Goal: Task Accomplishment & Management: Manage account settings

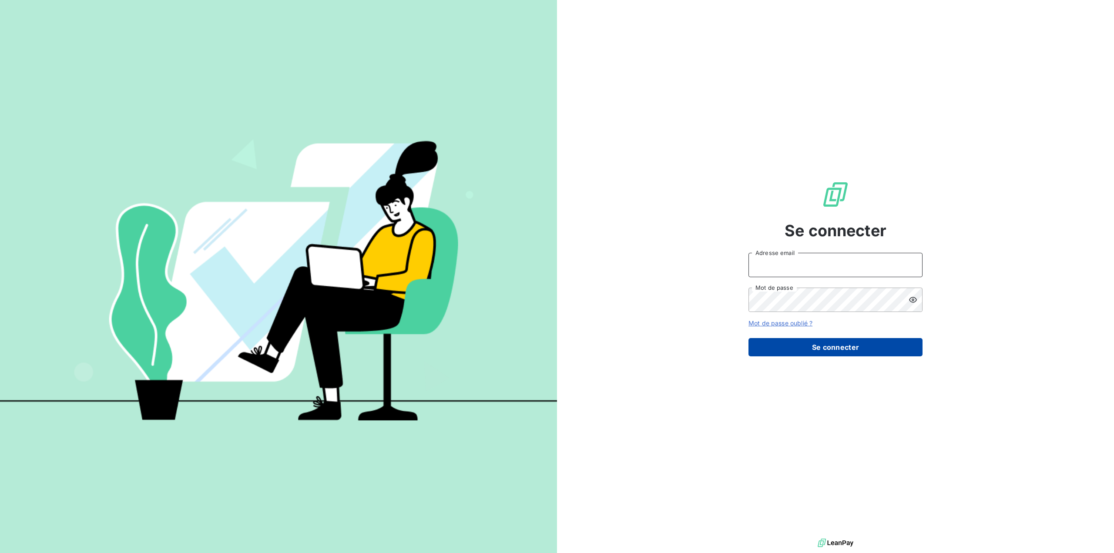
type input "[EMAIL_ADDRESS][DOMAIN_NAME]"
click at [827, 347] on button "Se connecter" at bounding box center [836, 347] width 174 height 18
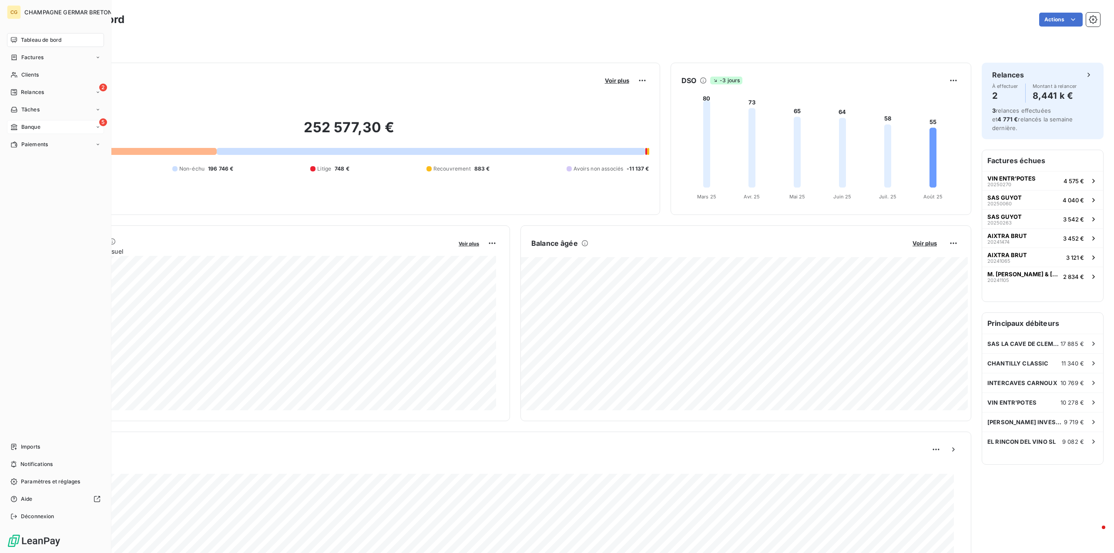
click at [26, 128] on span "Banque" at bounding box center [30, 127] width 19 height 8
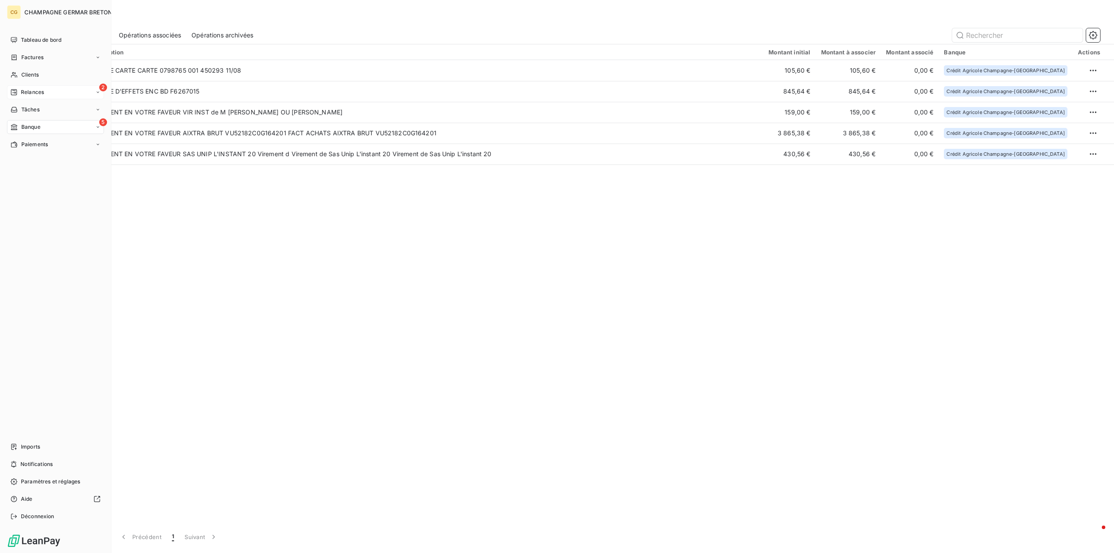
click at [18, 88] on div "2 Relances" at bounding box center [55, 92] width 97 height 14
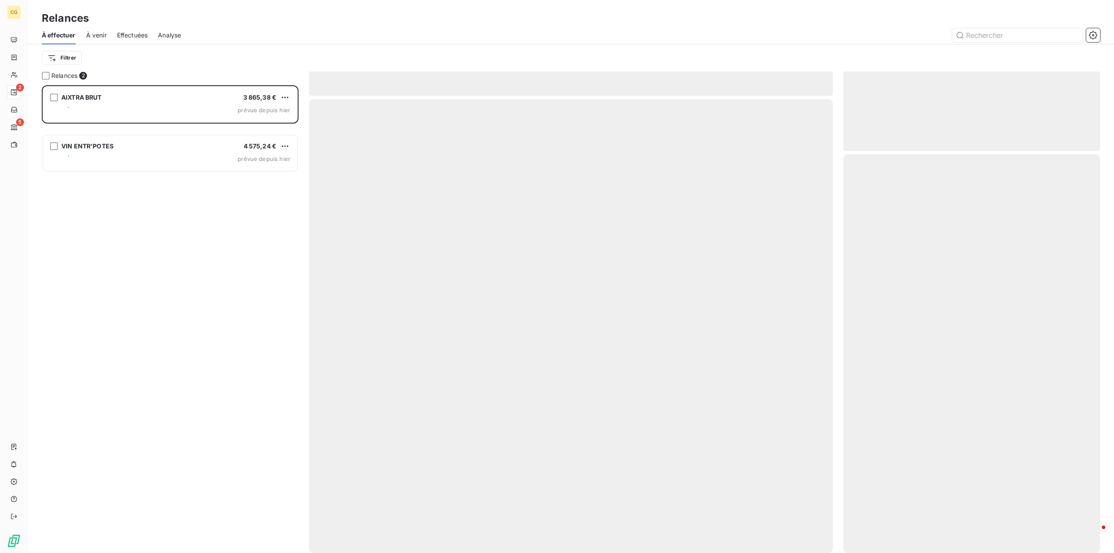
scroll to position [461, 250]
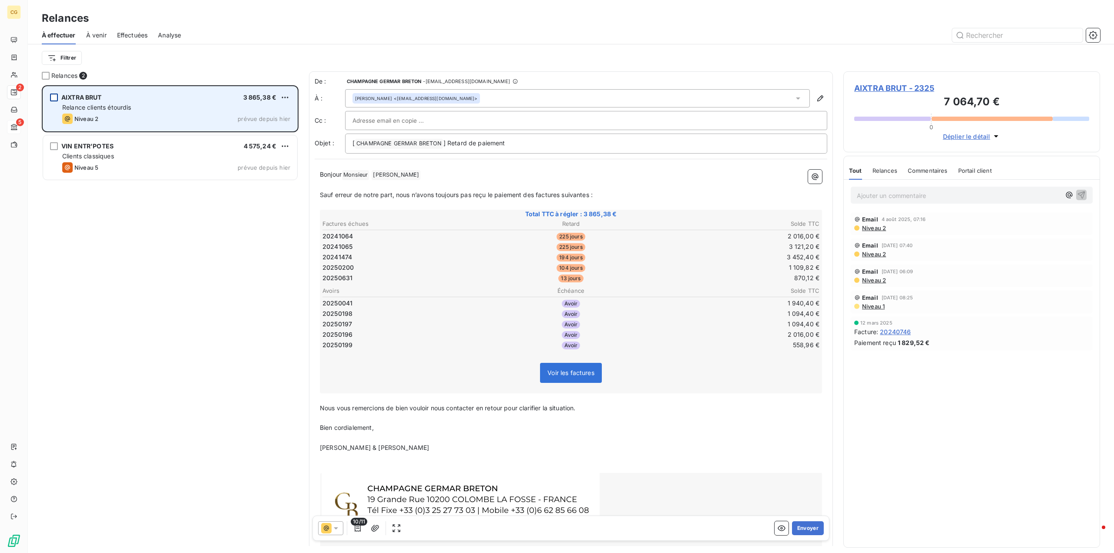
click at [55, 96] on div "grid" at bounding box center [54, 98] width 8 height 8
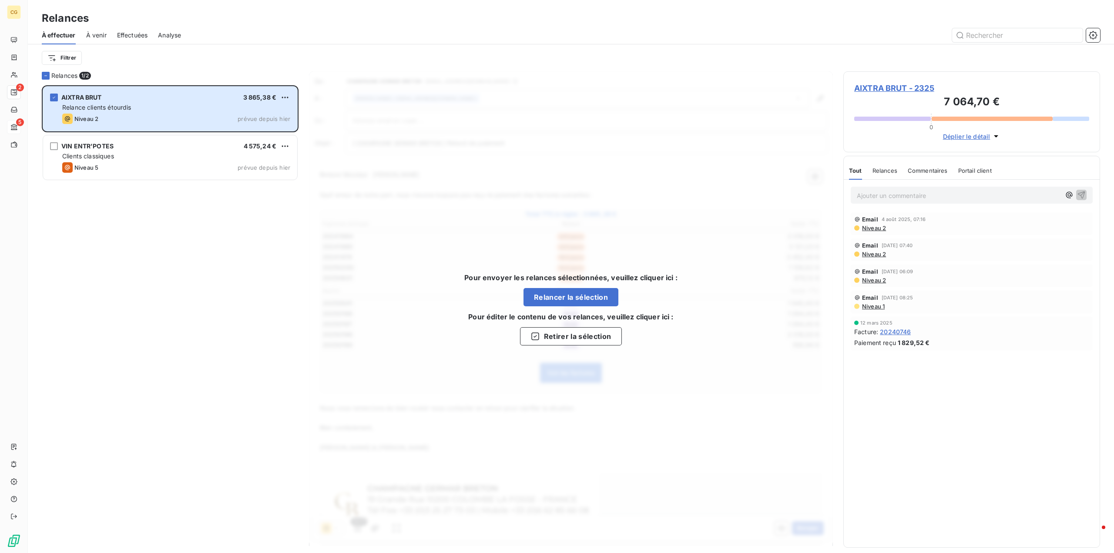
drag, startPoint x: 260, startPoint y: 109, endPoint x: 162, endPoint y: 276, distance: 193.9
click at [162, 276] on div "AIXTRA BRUT 3 865,38 € Relance clients étourdis Niveau 2 prévue depuis hier VIN…" at bounding box center [170, 319] width 257 height 468
click at [865, 90] on span "AIXTRA BRUT - 2325" at bounding box center [971, 88] width 235 height 12
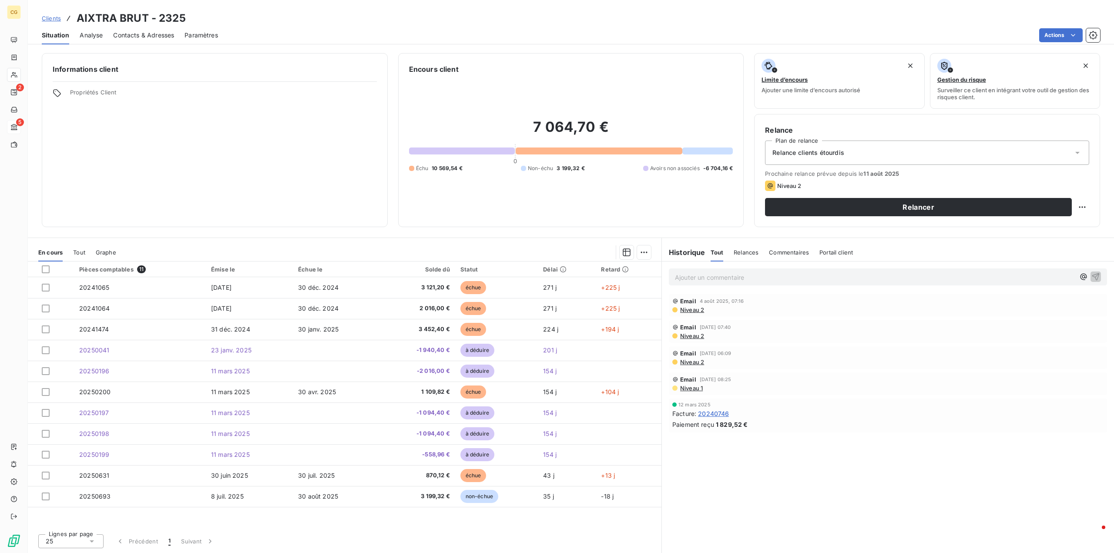
click at [779, 151] on span "Relance clients étourdis" at bounding box center [809, 152] width 72 height 9
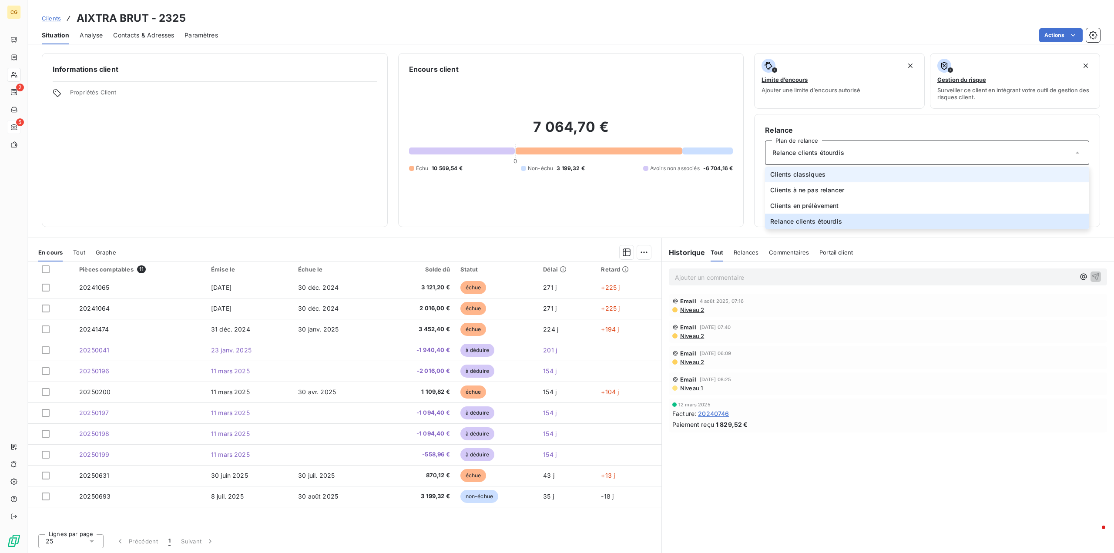
click at [792, 176] on span "Clients classiques" at bounding box center [797, 174] width 55 height 9
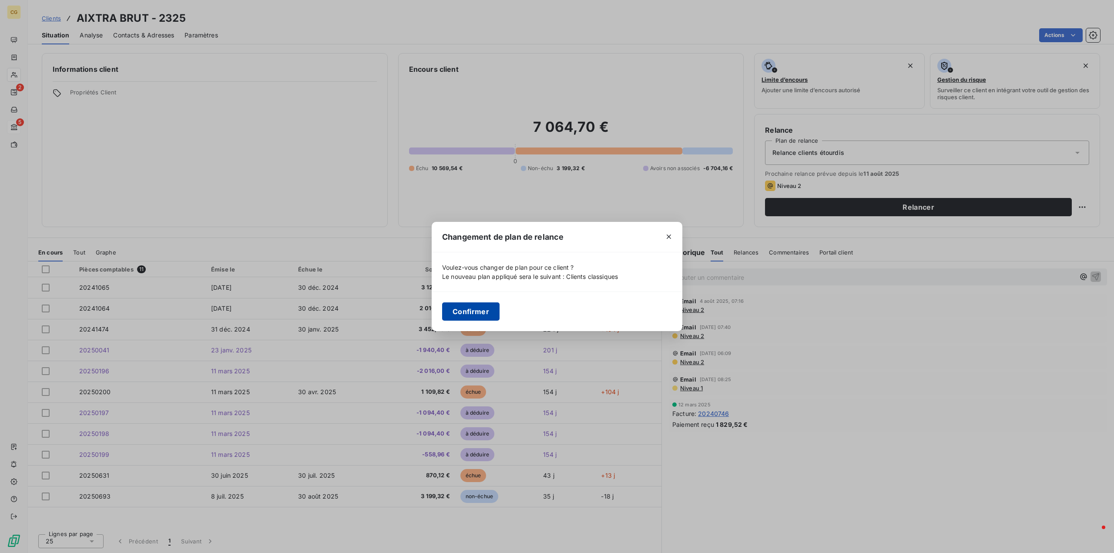
click at [464, 313] on button "Confirmer" at bounding box center [470, 311] width 57 height 18
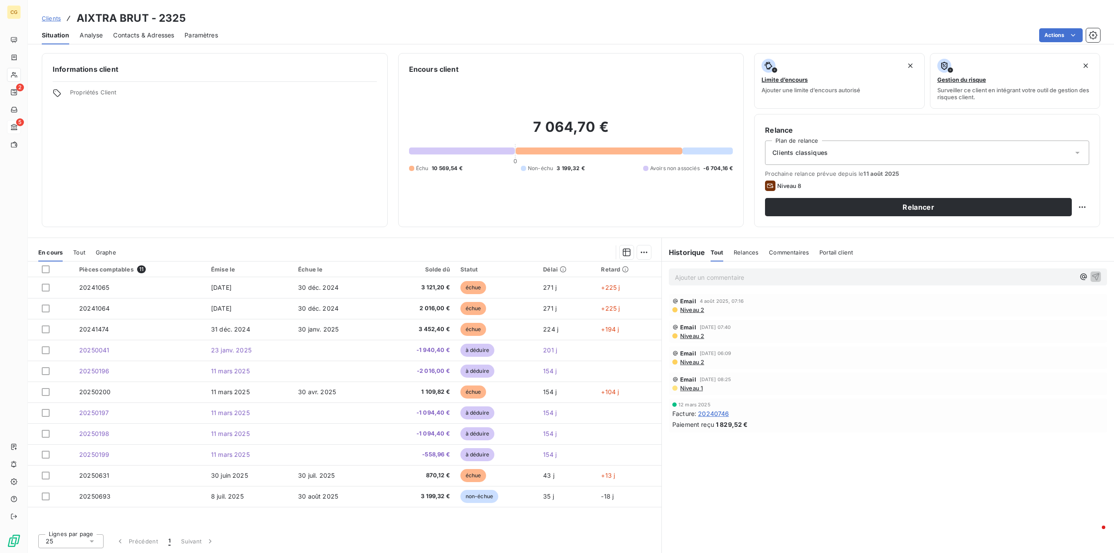
click at [825, 152] on span "Clients classiques" at bounding box center [800, 152] width 55 height 9
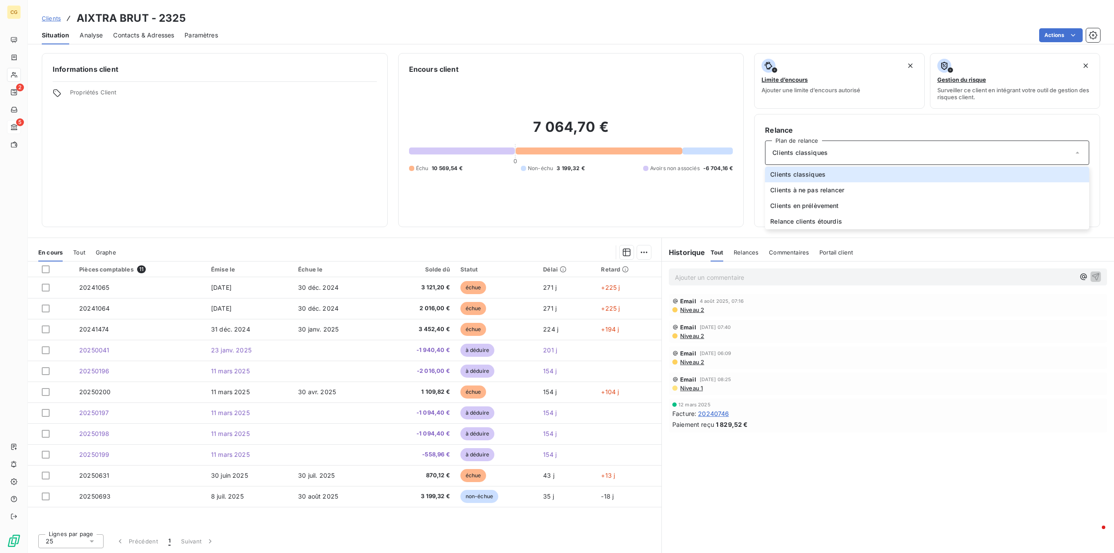
click at [692, 204] on div "7 064,70 € 0 Échu 10 569,54 € Non-échu 3 199,32 € Avoirs non associés -6 704,16…" at bounding box center [571, 145] width 324 height 142
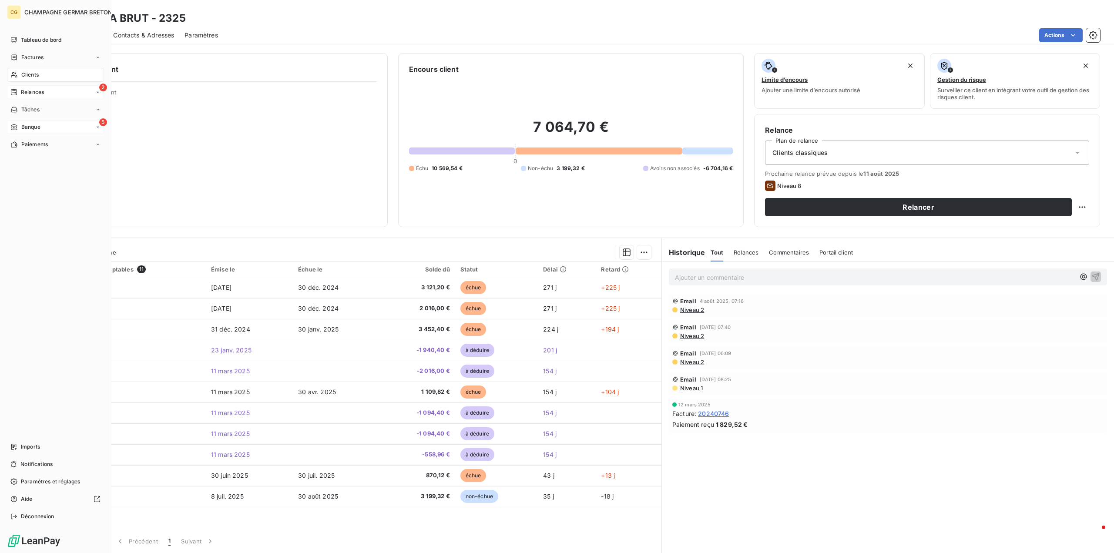
click at [24, 89] on span "Relances" at bounding box center [32, 92] width 23 height 8
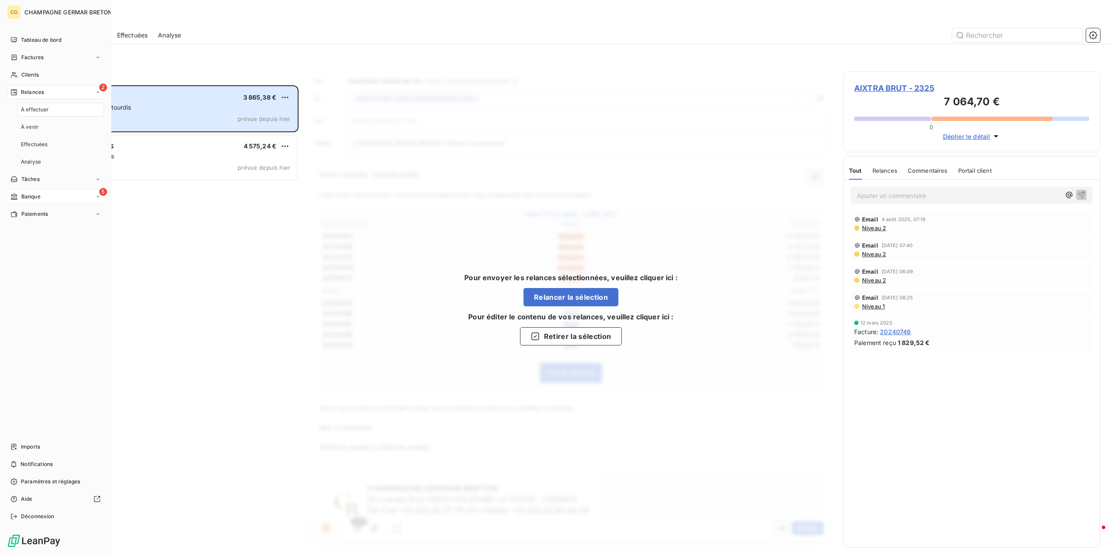
scroll to position [461, 250]
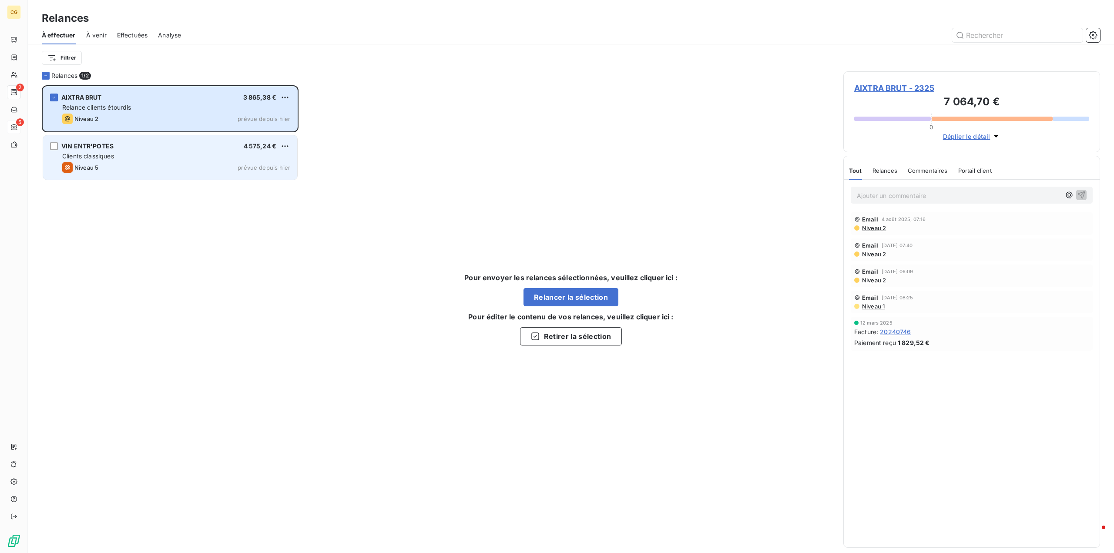
click at [148, 165] on div "Niveau 5 prévue depuis hier" at bounding box center [176, 167] width 228 height 10
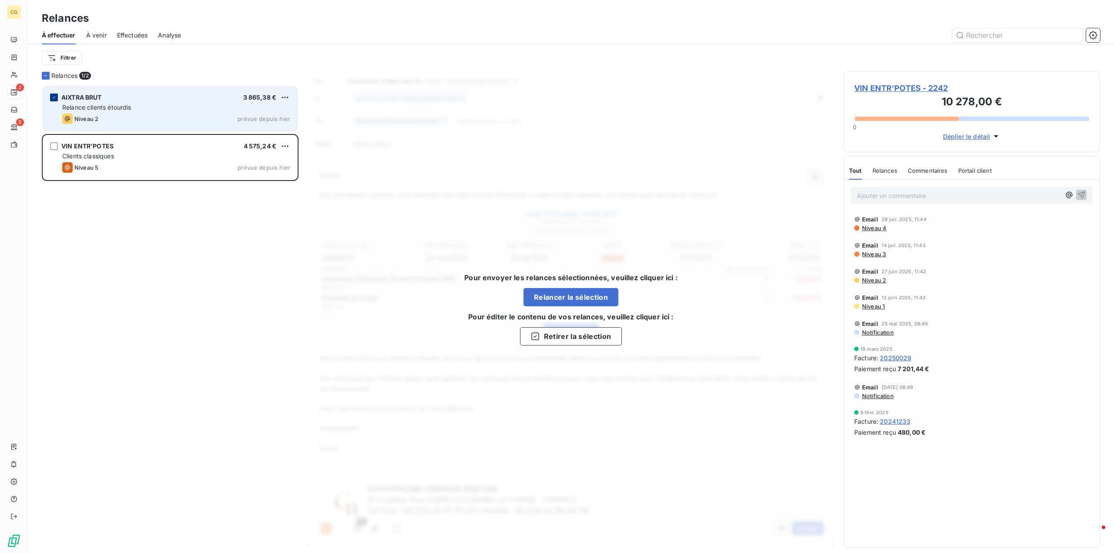
click at [53, 98] on icon "grid" at bounding box center [53, 97] width 5 height 5
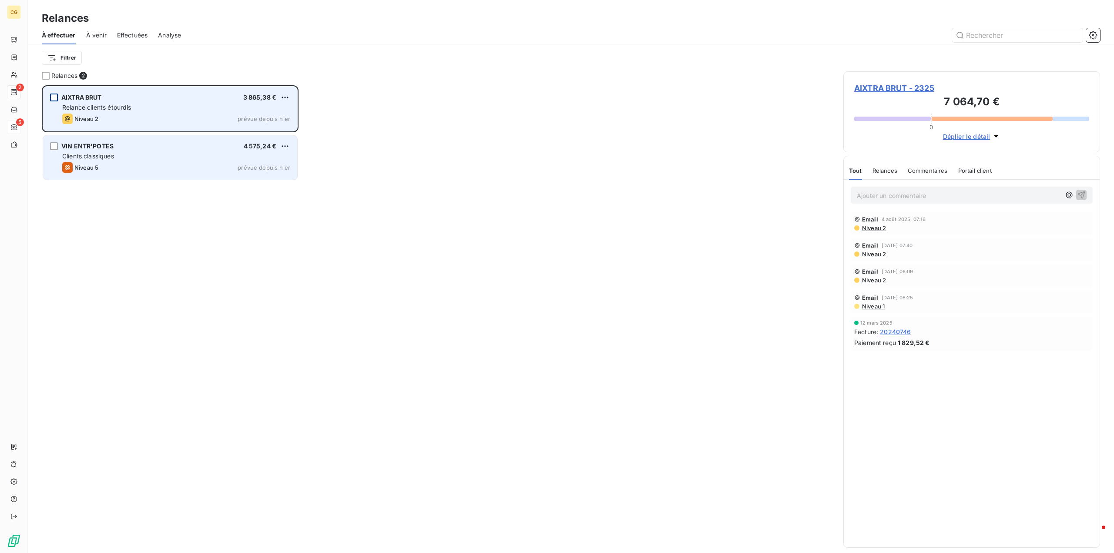
click at [120, 156] on div "Clients classiques" at bounding box center [176, 156] width 228 height 9
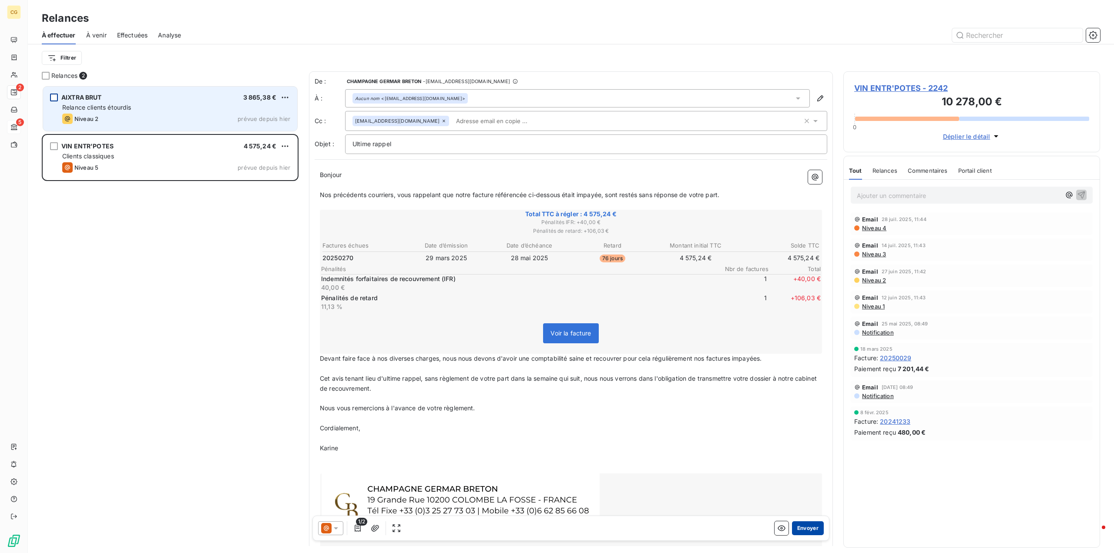
click at [802, 529] on button "Envoyer" at bounding box center [808, 528] width 32 height 14
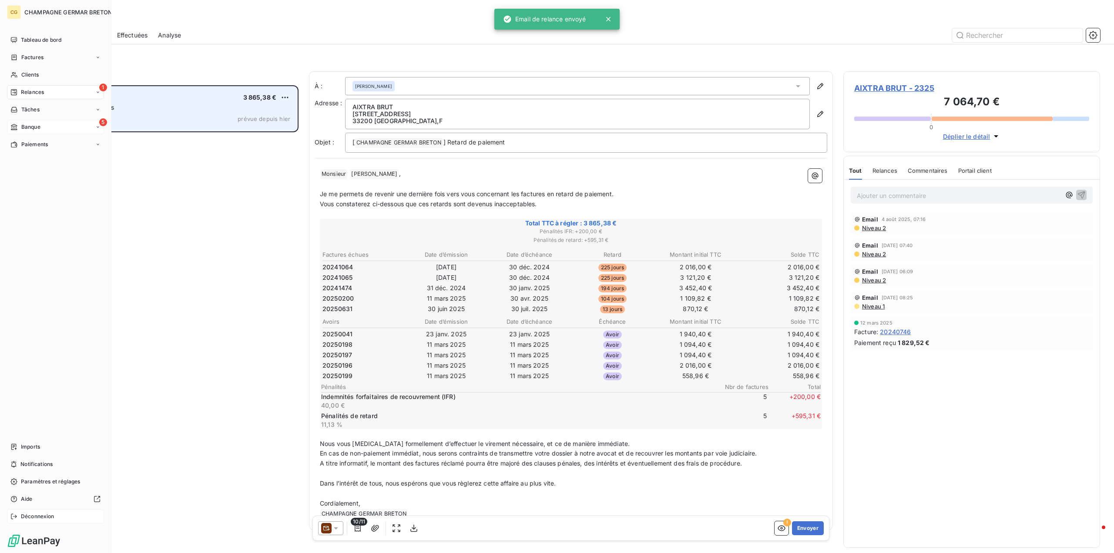
click at [39, 517] on span "Déconnexion" at bounding box center [38, 517] width 34 height 8
